Goal: Find specific page/section: Find specific page/section

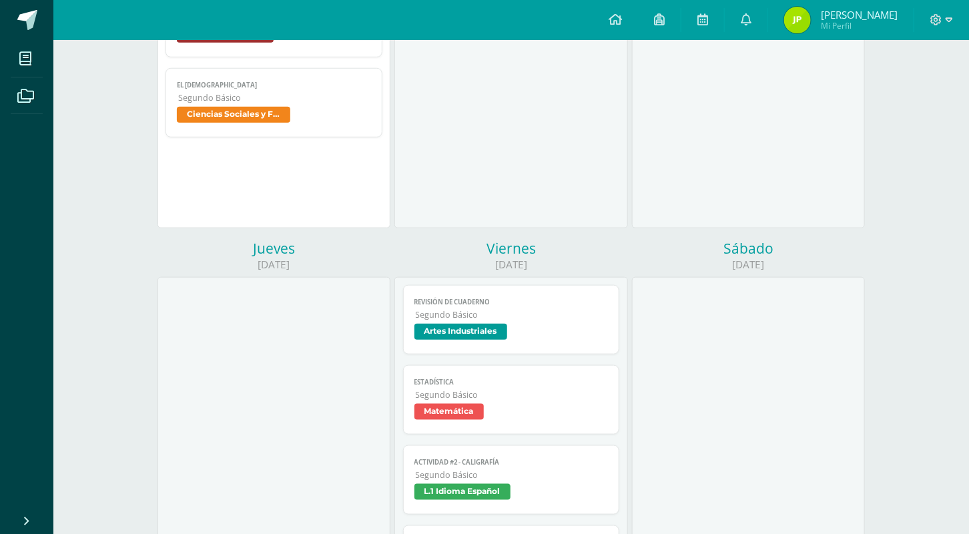
scroll to position [440, 0]
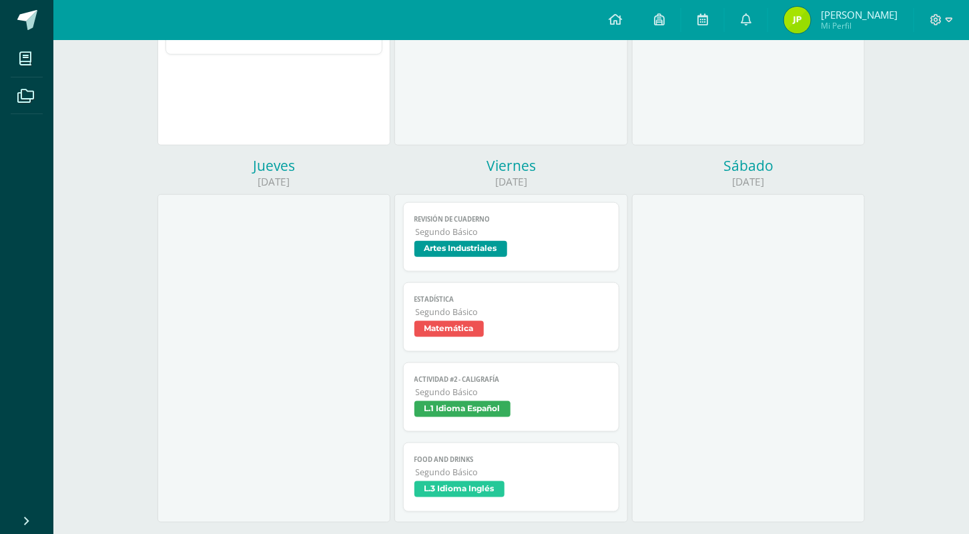
click at [528, 412] on span "L.1 Idioma Español" at bounding box center [511, 410] width 194 height 19
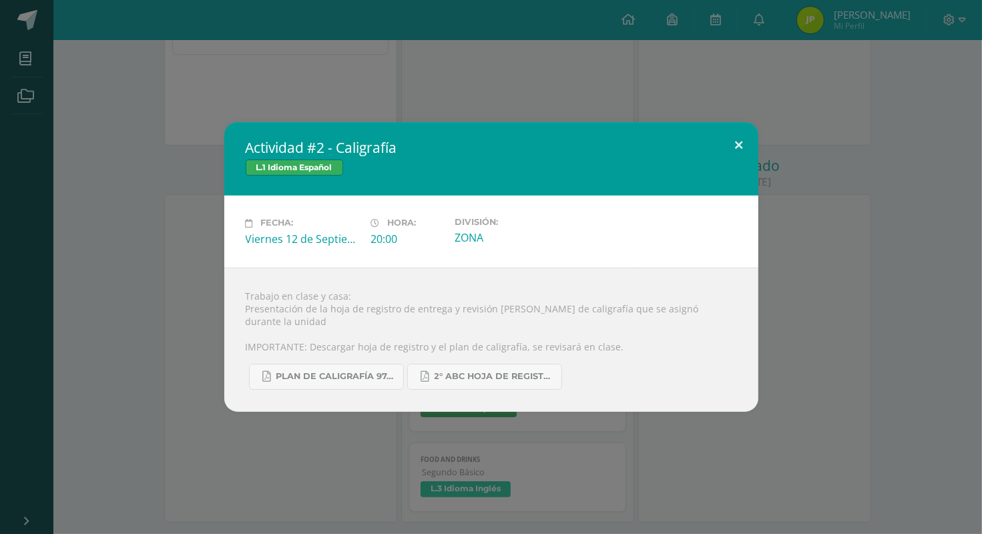
click at [739, 151] on button at bounding box center [739, 144] width 38 height 45
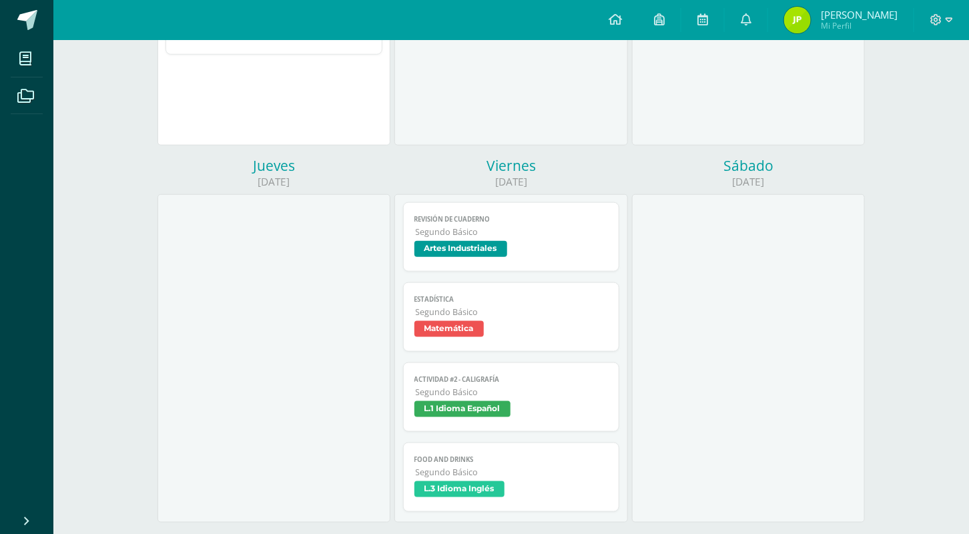
click at [584, 457] on link "Food and Drinks Segundo Básico L.3 Idioma Inglés" at bounding box center [511, 476] width 217 height 69
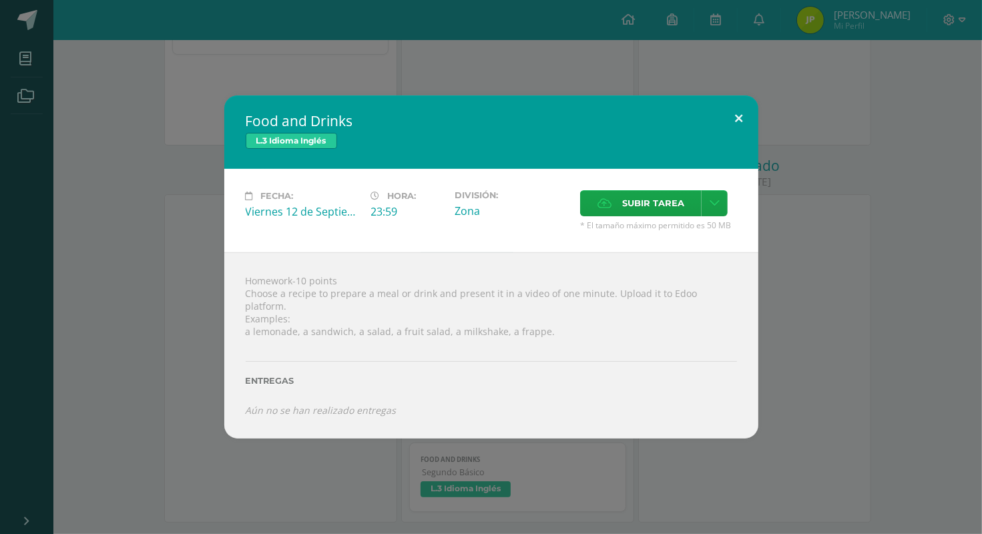
click at [754, 124] on button at bounding box center [739, 117] width 38 height 45
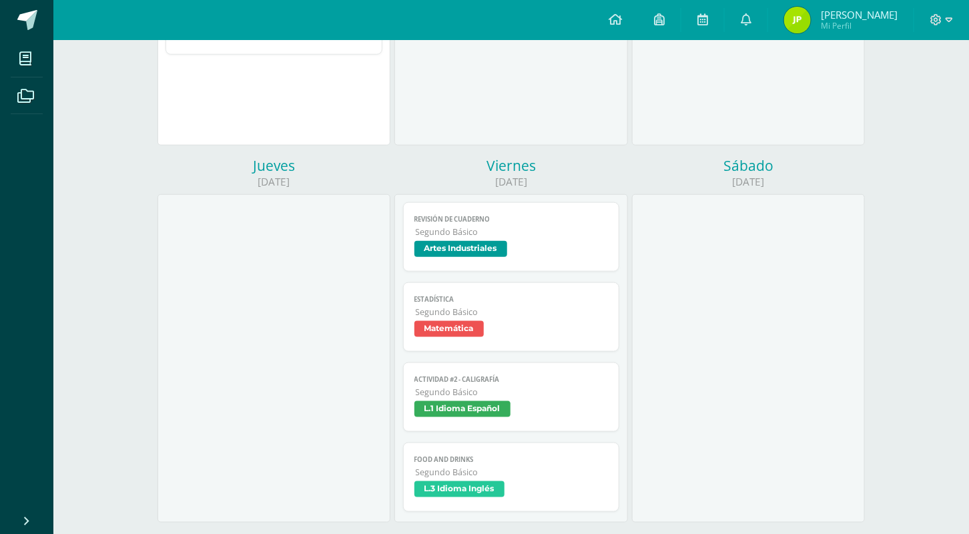
click at [549, 249] on span "Artes Industriales" at bounding box center [511, 250] width 194 height 19
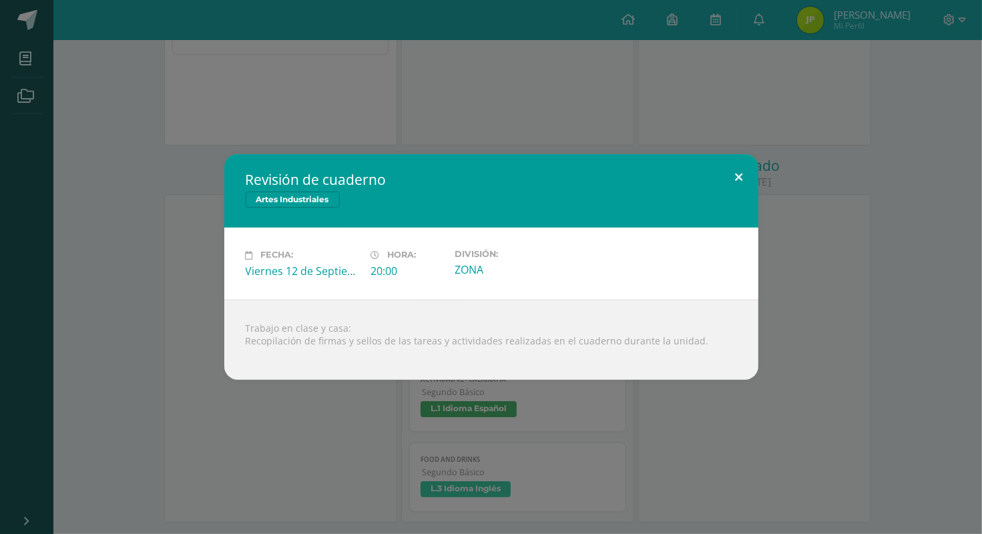
click at [735, 166] on button at bounding box center [739, 176] width 38 height 45
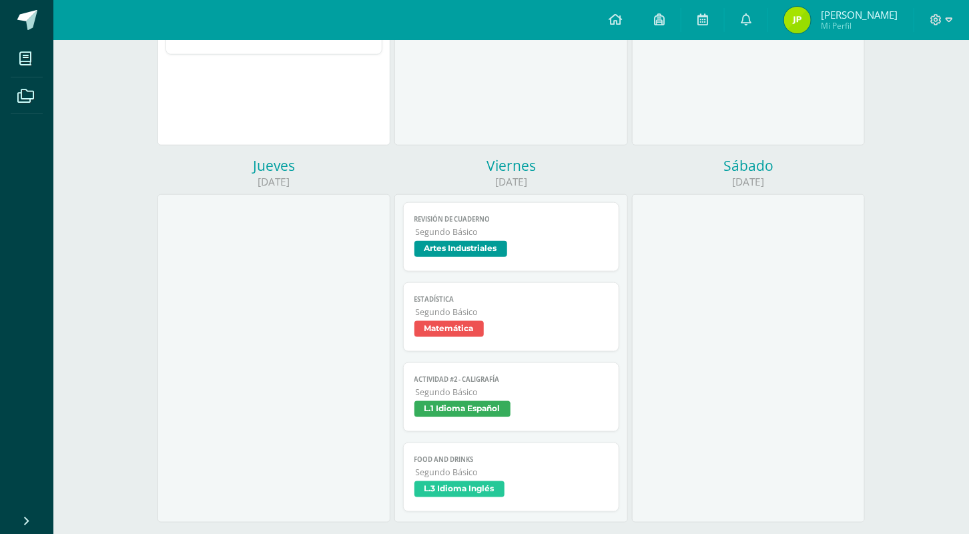
click at [593, 234] on span "Segundo Básico" at bounding box center [512, 231] width 193 height 11
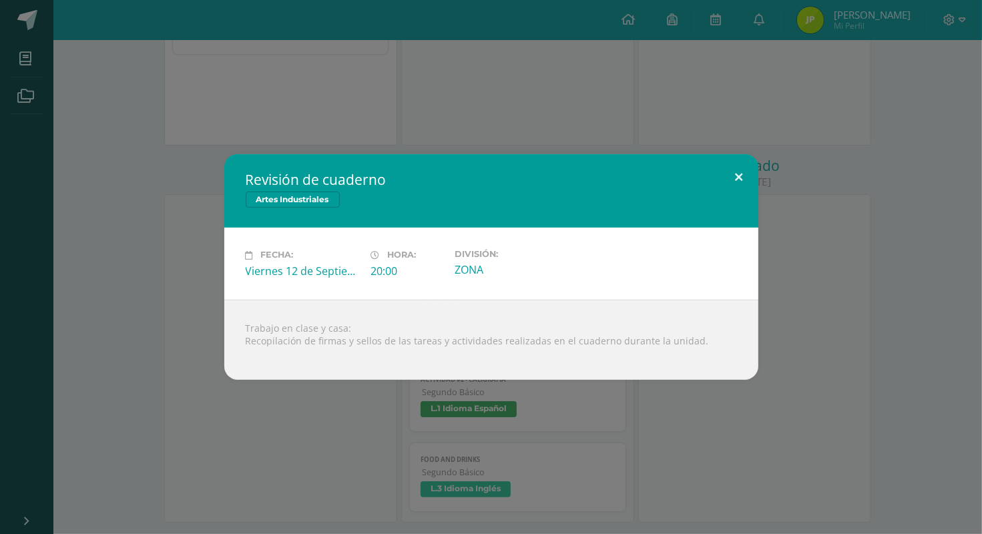
click at [742, 171] on button at bounding box center [739, 176] width 38 height 45
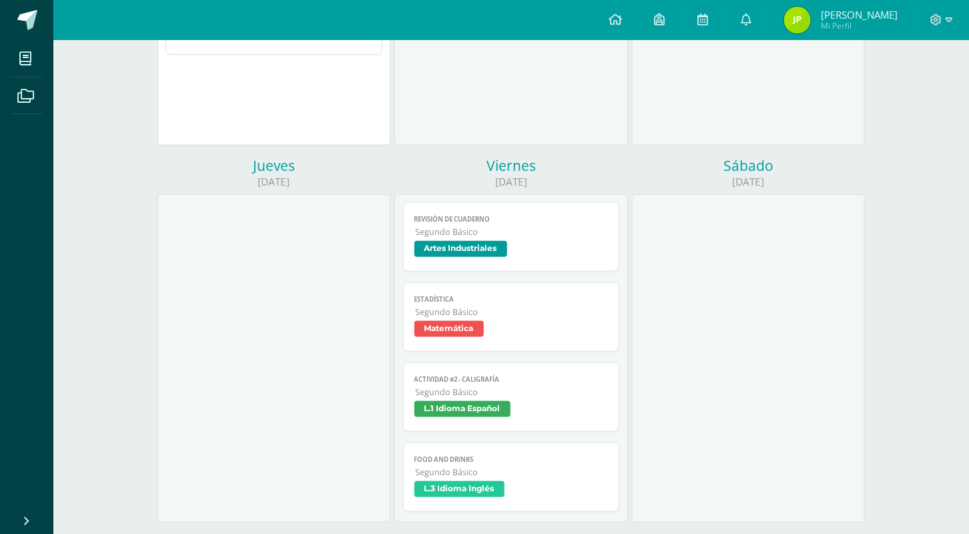
click at [569, 329] on span "Matemática" at bounding box center [511, 330] width 194 height 19
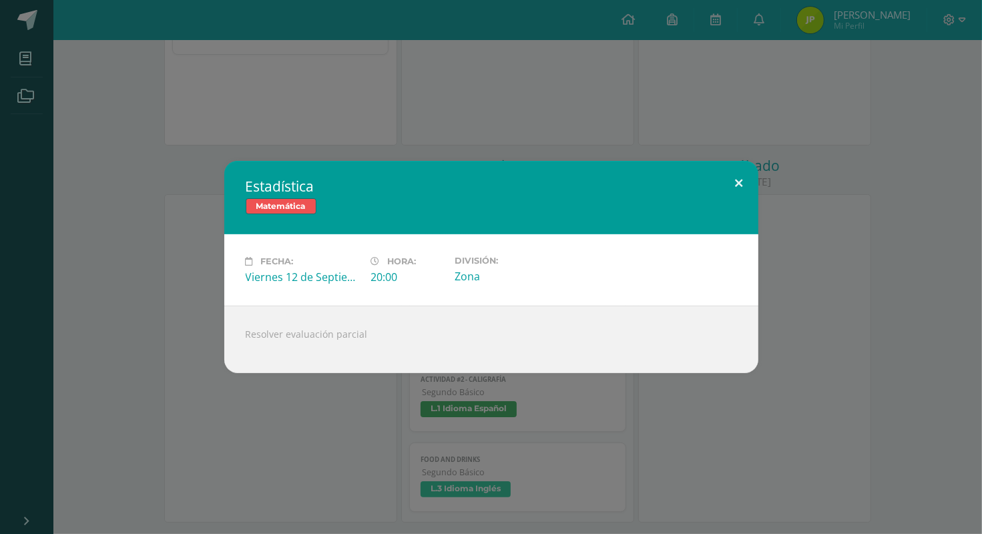
click at [734, 184] on button at bounding box center [739, 183] width 38 height 45
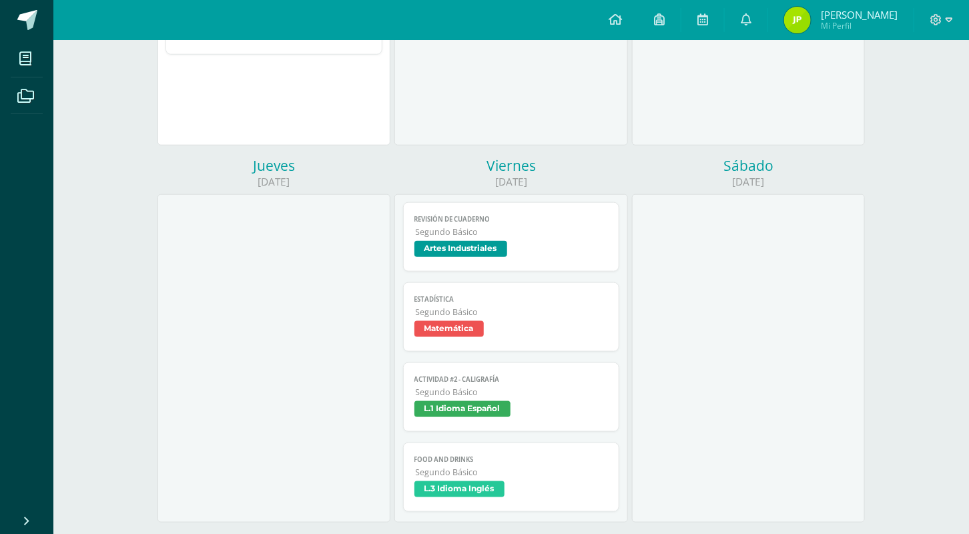
click at [589, 420] on span "L.1 Idioma Español" at bounding box center [511, 410] width 194 height 19
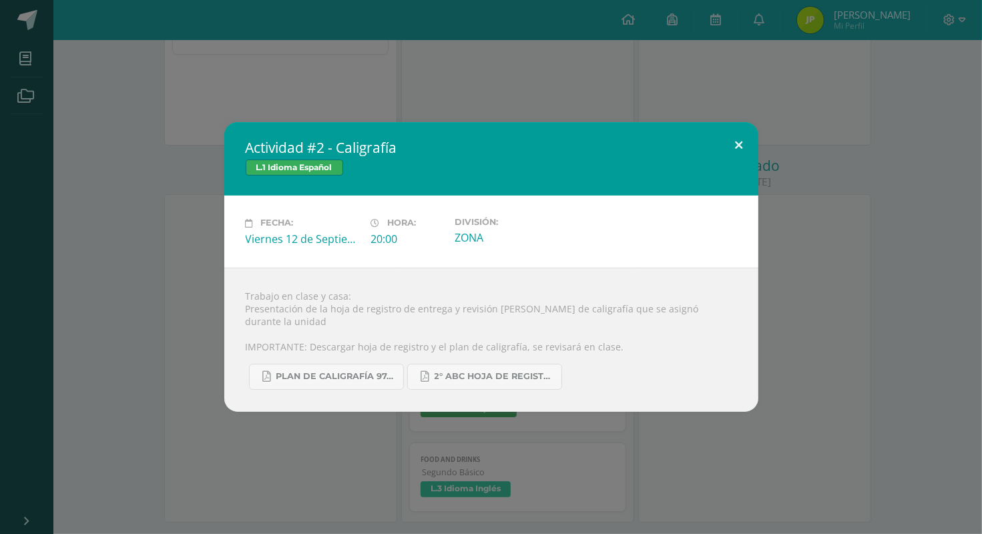
click at [729, 143] on button at bounding box center [739, 144] width 38 height 45
